Goal: Task Accomplishment & Management: Manage account settings

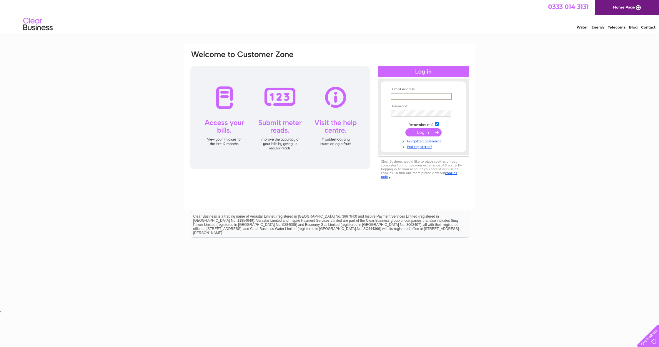
type input "[EMAIL_ADDRESS][DOMAIN_NAME]"
click at [423, 132] on input "submit" at bounding box center [424, 132] width 36 height 8
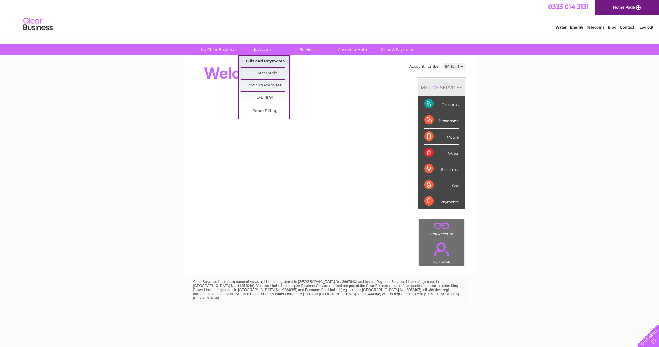
click at [260, 62] on link "Bills and Payments" at bounding box center [265, 62] width 49 height 12
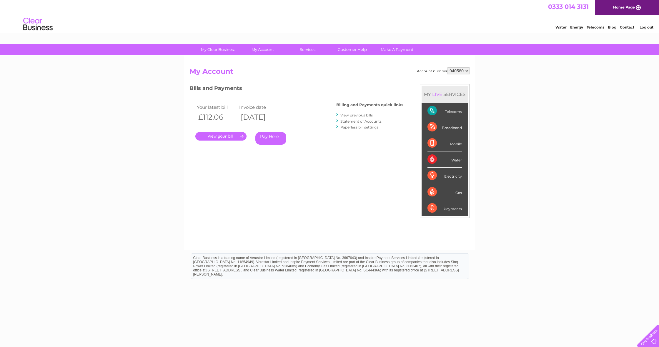
click at [227, 135] on link "." at bounding box center [220, 136] width 51 height 9
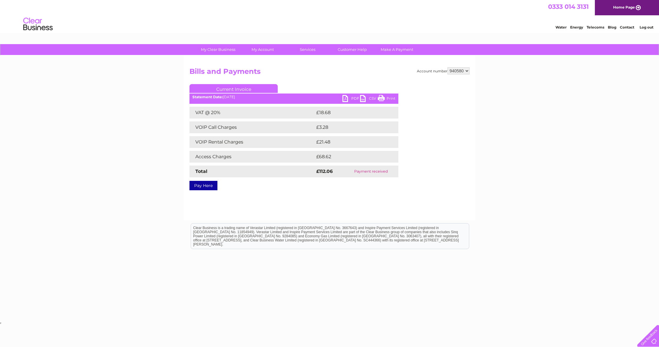
click at [355, 97] on link "PDF" at bounding box center [352, 99] width 18 height 9
click at [652, 29] on link "Log out" at bounding box center [647, 27] width 14 height 4
